Goal: Task Accomplishment & Management: Use online tool/utility

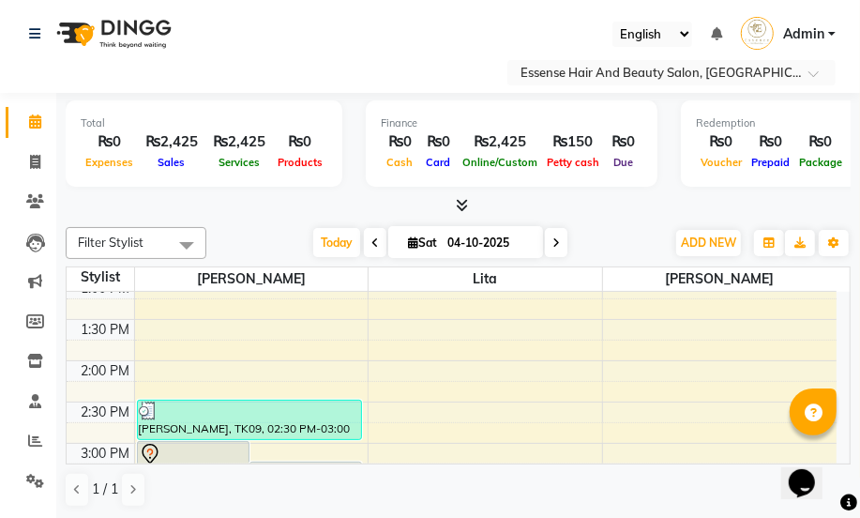
scroll to position [511, 0]
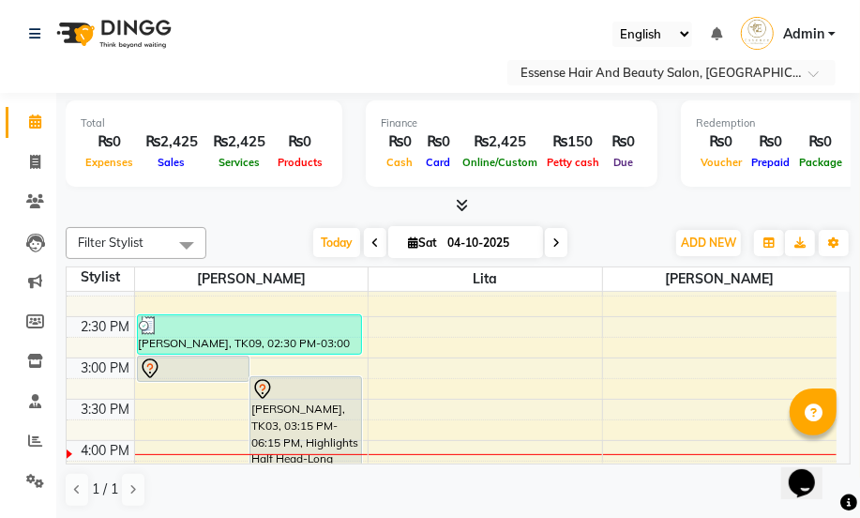
click at [149, 363] on icon at bounding box center [150, 368] width 23 height 23
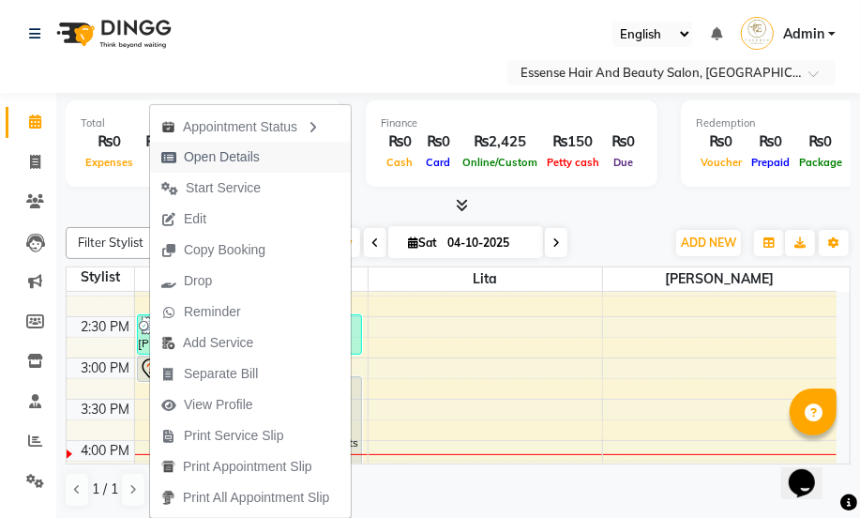
click at [206, 160] on span "Open Details" at bounding box center [222, 157] width 76 height 20
select select "7"
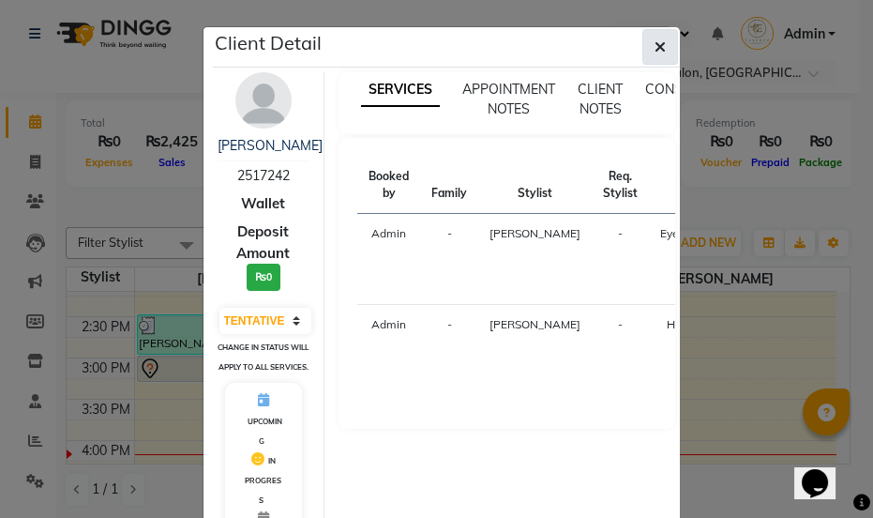
click at [657, 49] on icon "button" at bounding box center [660, 46] width 11 height 15
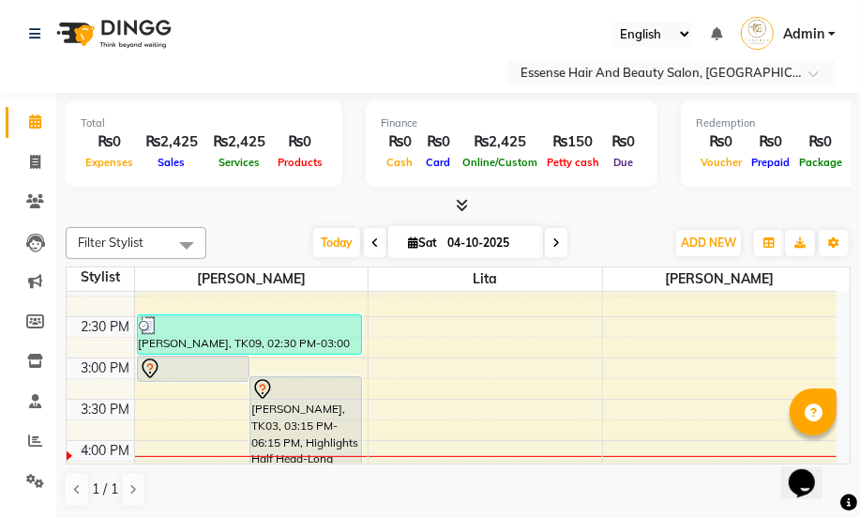
click at [264, 392] on icon at bounding box center [262, 389] width 23 height 23
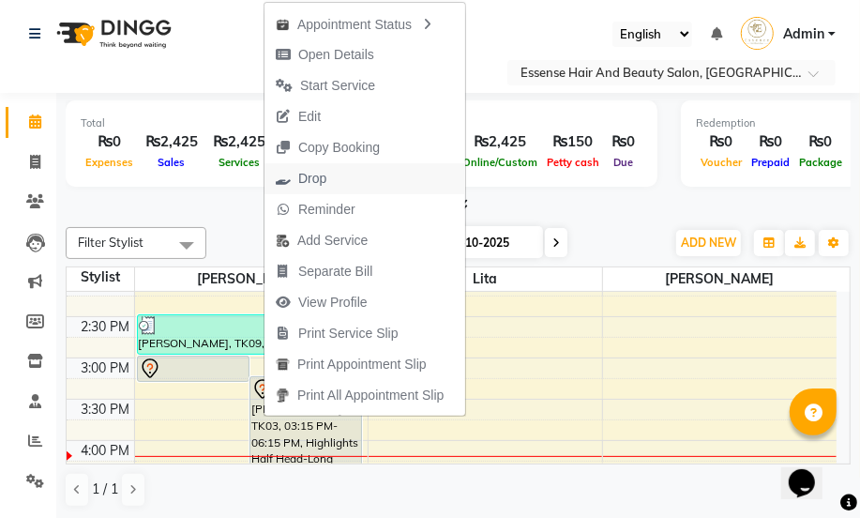
click at [318, 177] on span "Drop" at bounding box center [312, 179] width 28 height 20
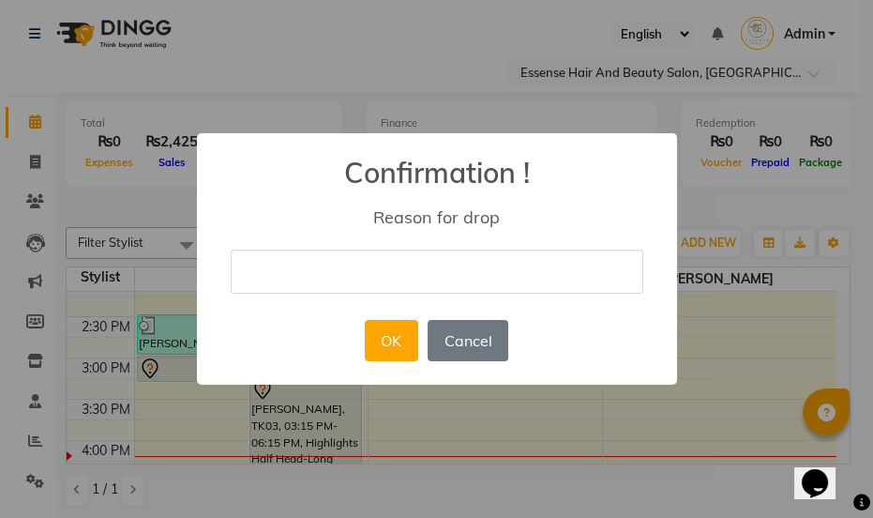
type input "nil"
click at [385, 356] on button "OK" at bounding box center [391, 340] width 53 height 41
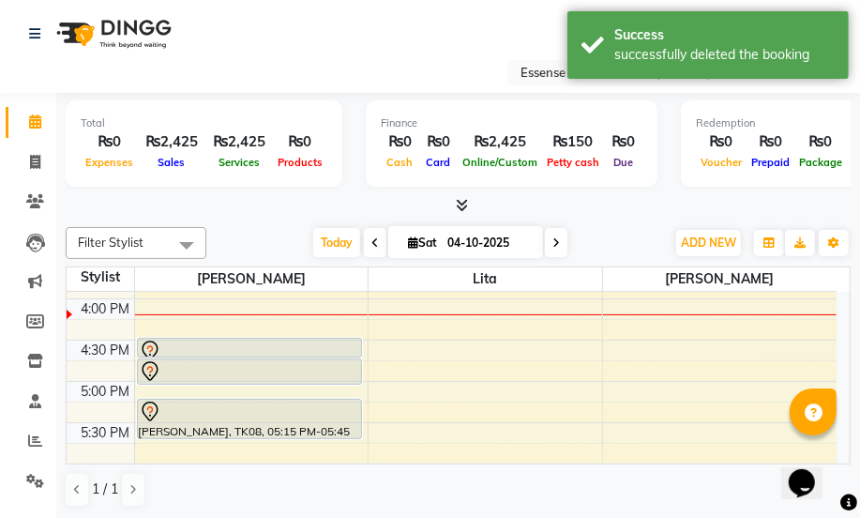
scroll to position [682, 0]
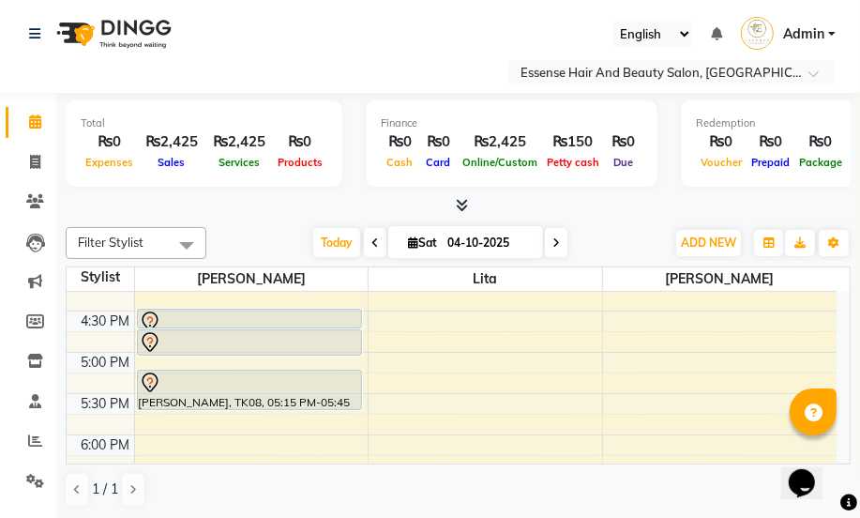
click at [151, 318] on icon at bounding box center [149, 320] width 6 height 8
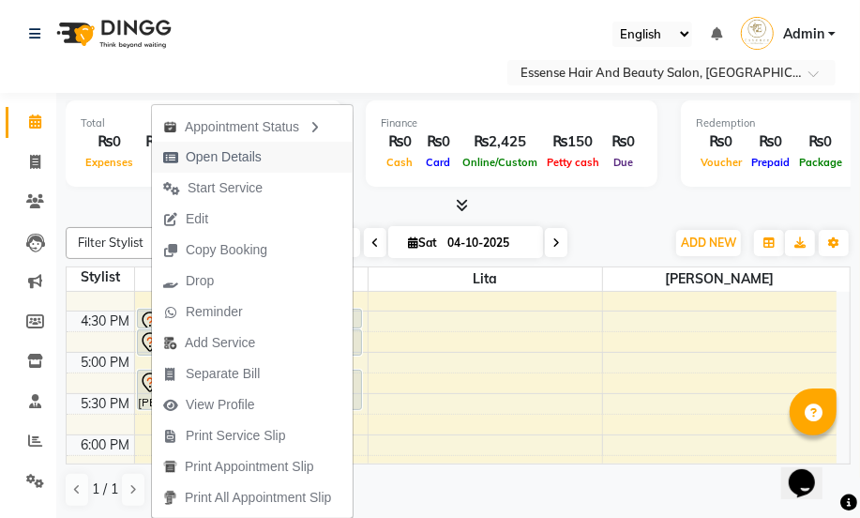
click at [178, 160] on span "Open Details" at bounding box center [212, 157] width 121 height 31
select select "7"
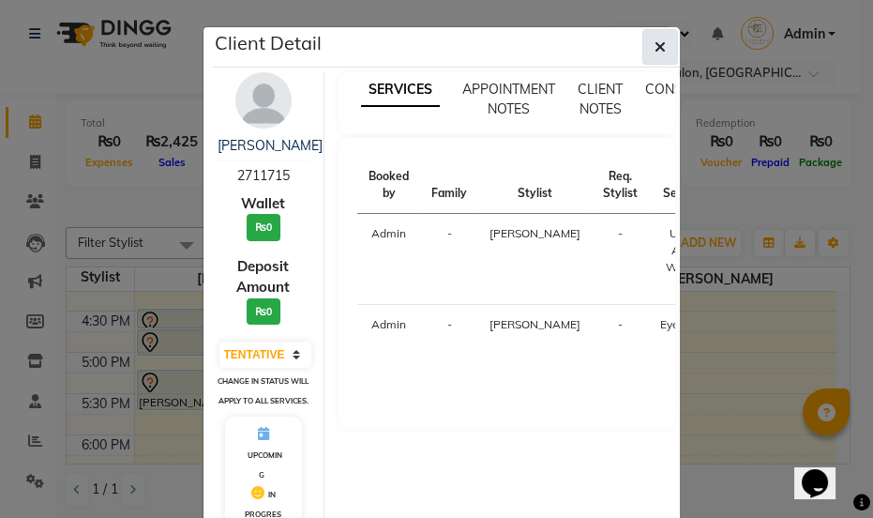
click at [655, 46] on icon "button" at bounding box center [660, 46] width 11 height 15
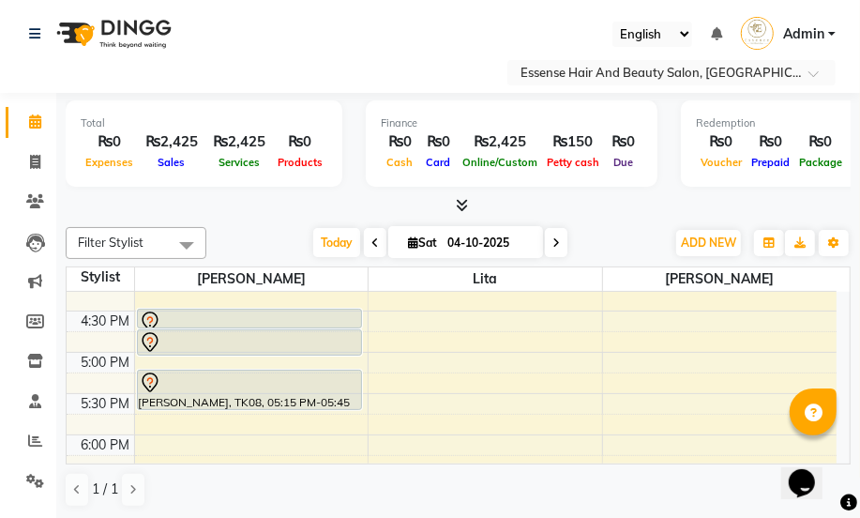
click at [146, 340] on icon at bounding box center [150, 342] width 23 height 23
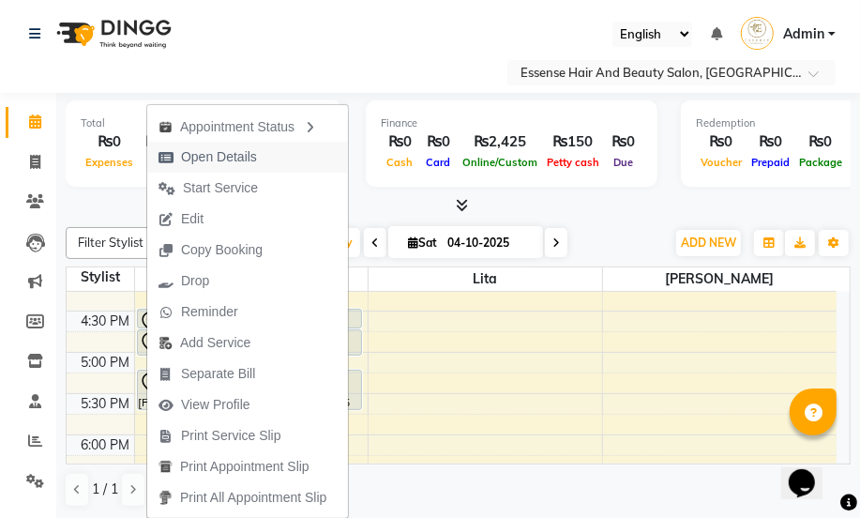
click at [234, 166] on span "Open Details" at bounding box center [219, 157] width 76 height 20
select select "7"
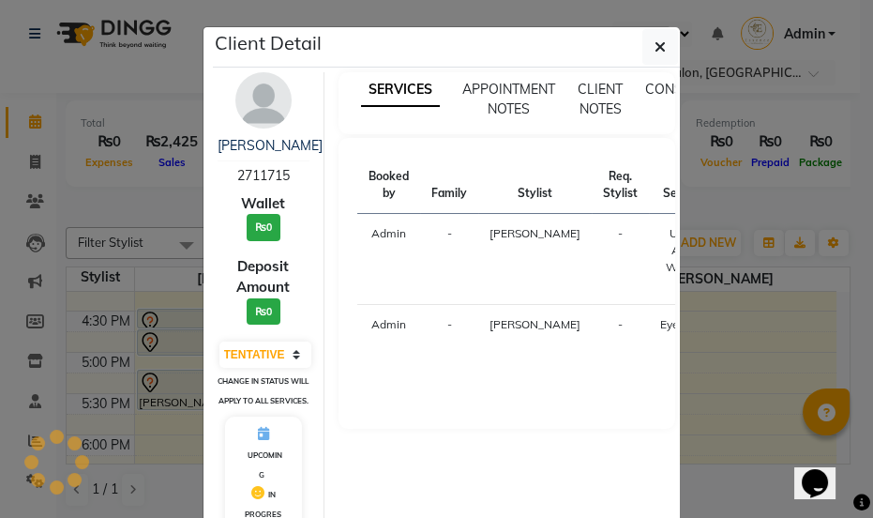
drag, startPoint x: 657, startPoint y: 53, endPoint x: 646, endPoint y: 60, distance: 13.0
click at [655, 54] on icon "button" at bounding box center [660, 46] width 11 height 15
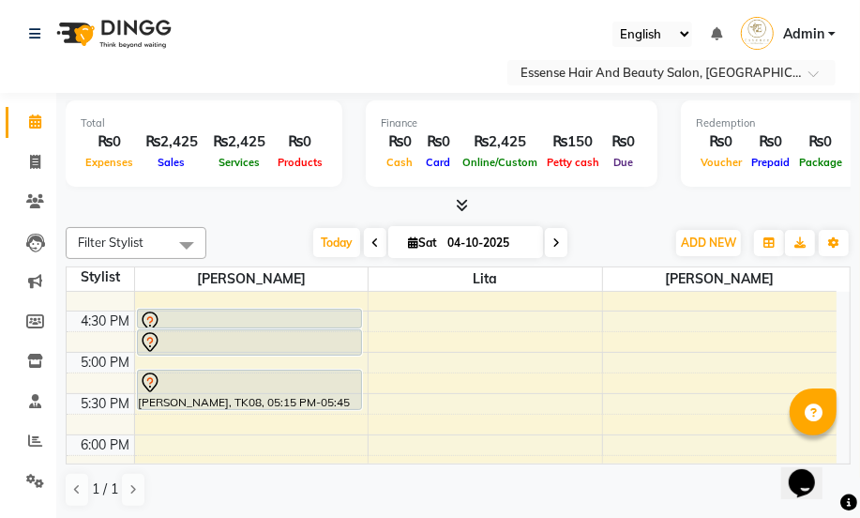
click at [146, 316] on icon at bounding box center [150, 322] width 23 height 23
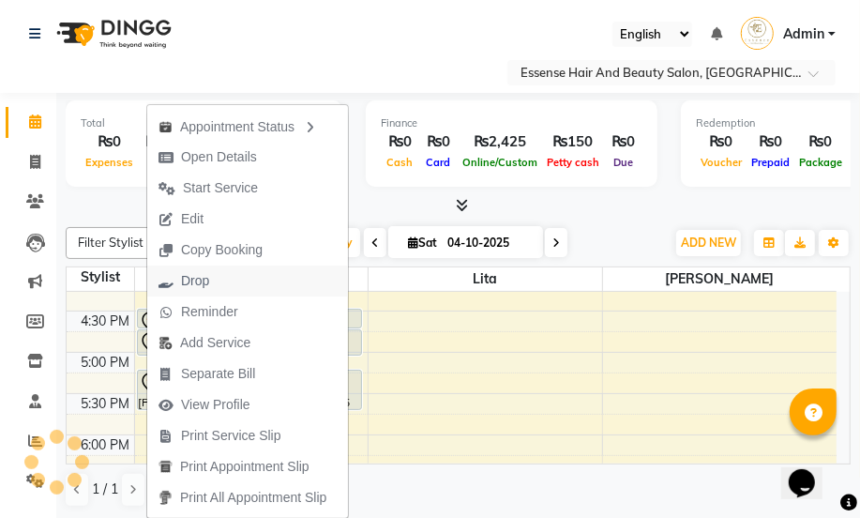
click at [194, 276] on span "Drop" at bounding box center [195, 281] width 28 height 20
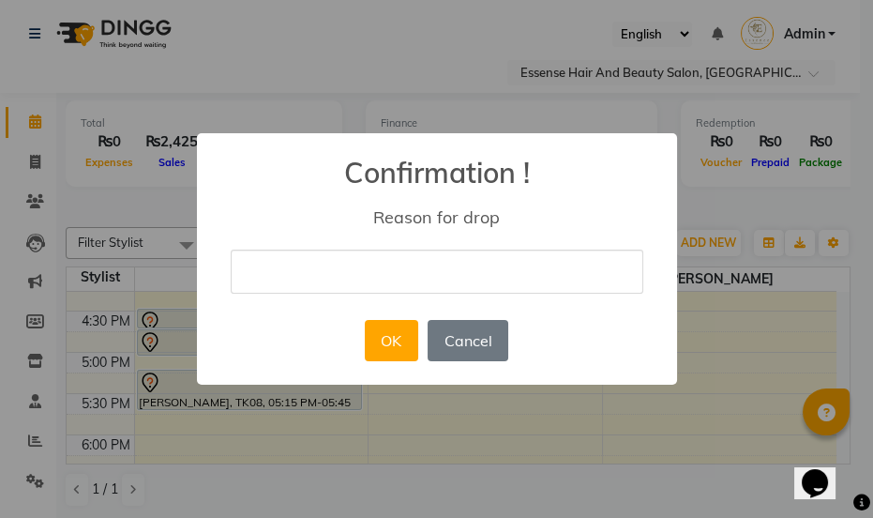
type input "nil"
click at [377, 346] on button "OK" at bounding box center [391, 340] width 53 height 41
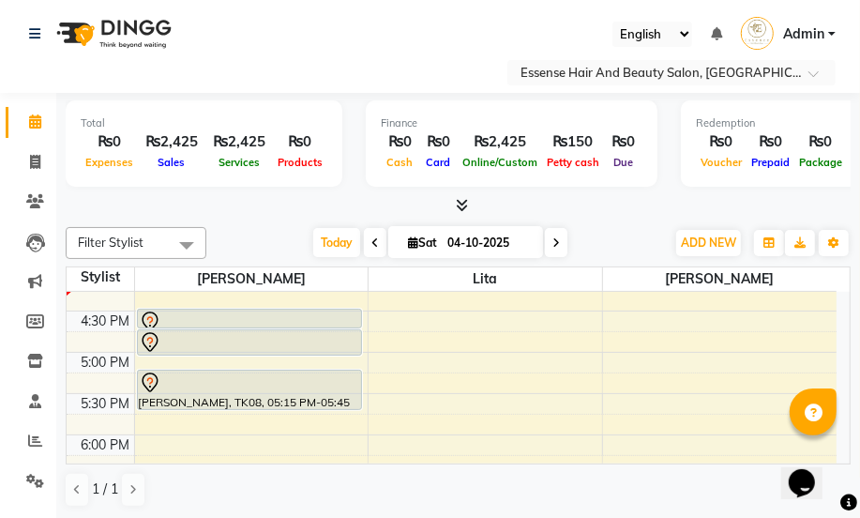
click at [36, 122] on icon at bounding box center [35, 121] width 12 height 14
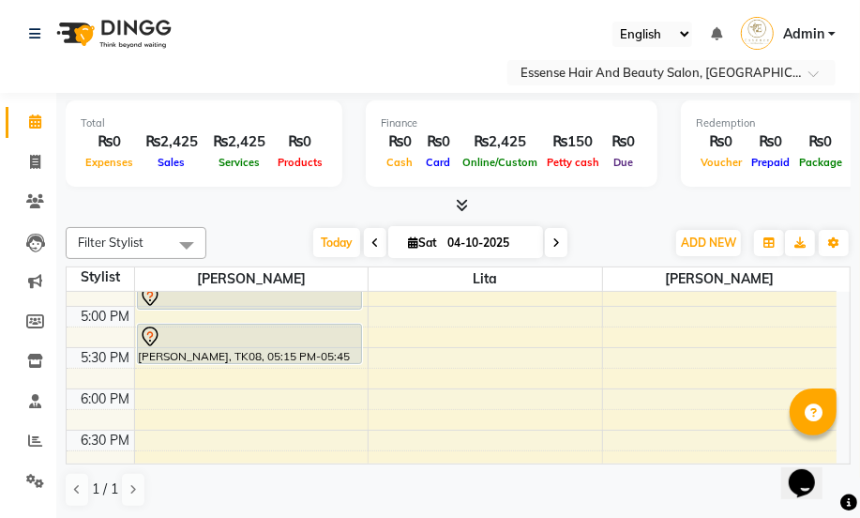
scroll to position [470, 0]
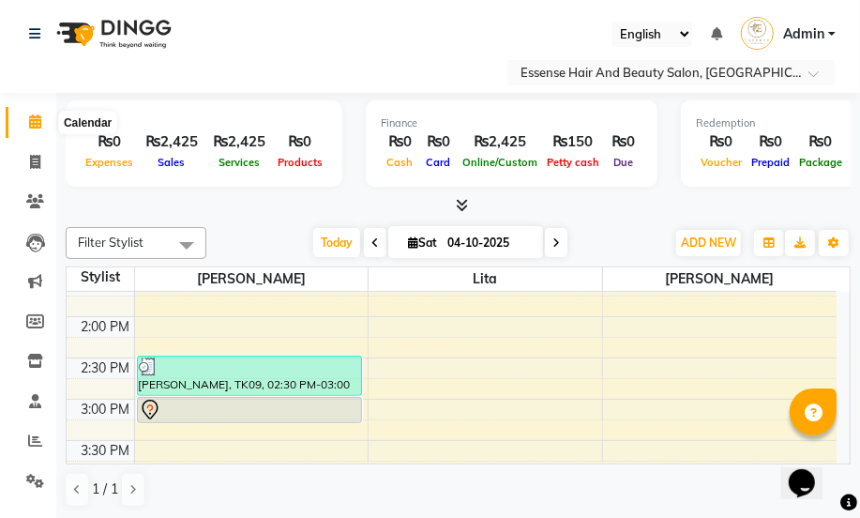
click at [32, 119] on icon at bounding box center [35, 121] width 12 height 14
